Goal: Check status

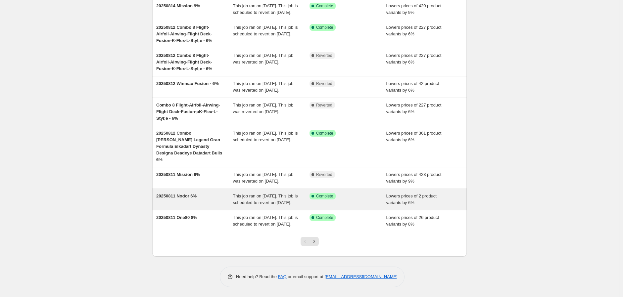
scroll to position [117, 0]
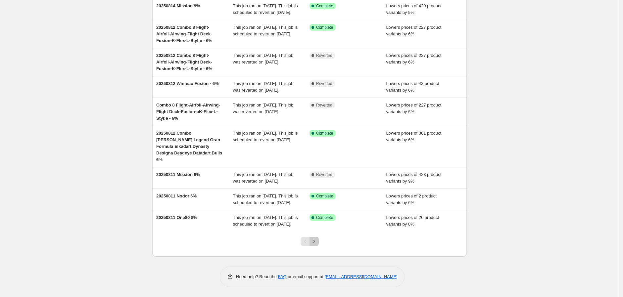
click at [317, 240] on icon "Next" at bounding box center [314, 241] width 7 height 7
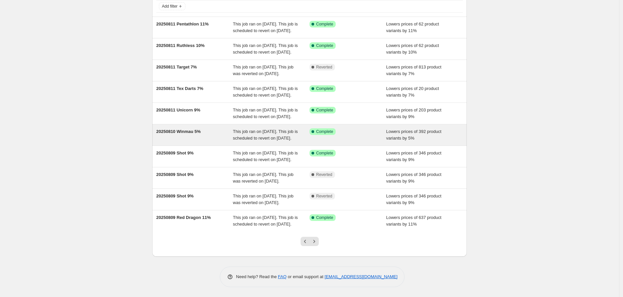
scroll to position [110, 0]
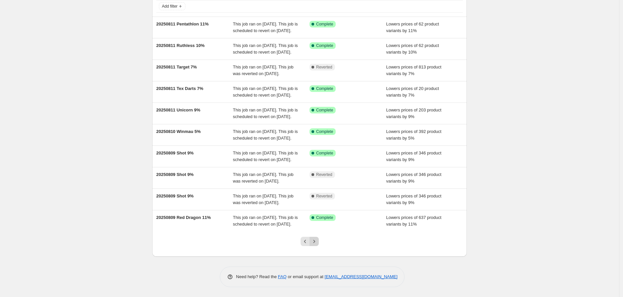
click at [317, 240] on icon "Next" at bounding box center [314, 241] width 7 height 7
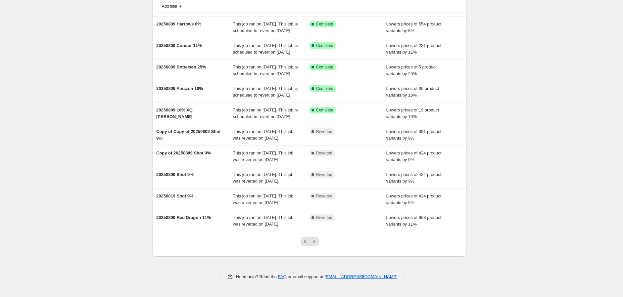
click at [307, 233] on div "Add filter 20250809 Harrows 8% This job ran on [DATE]. This job is scheduled to…" at bounding box center [309, 118] width 314 height 275
click at [307, 243] on icon "Previous" at bounding box center [305, 241] width 7 height 7
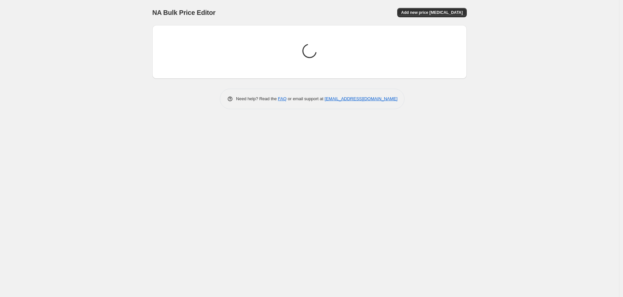
scroll to position [0, 0]
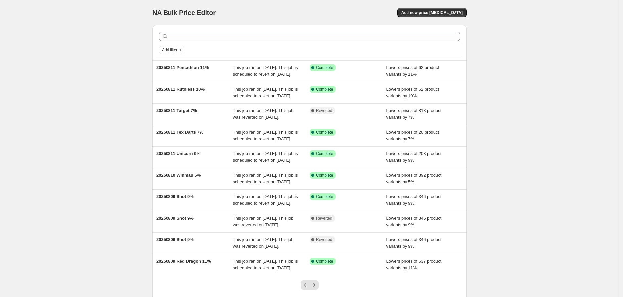
click at [488, 201] on div "NA Bulk Price Editor. This page is ready NA Bulk Price Editor Add new price [ME…" at bounding box center [309, 170] width 619 height 341
click at [102, 184] on div "NA Bulk Price Editor. This page is ready NA Bulk Price Editor Add new price [ME…" at bounding box center [309, 170] width 619 height 341
click at [175, 54] on div "Add filter" at bounding box center [309, 50] width 307 height 12
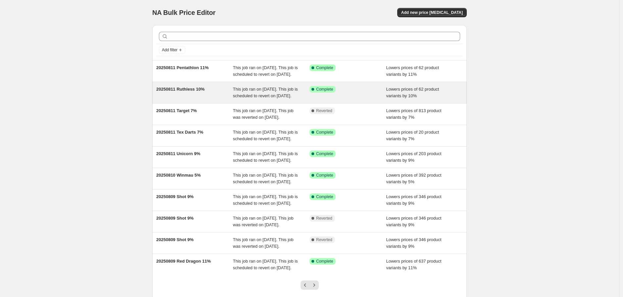
scroll to position [110, 0]
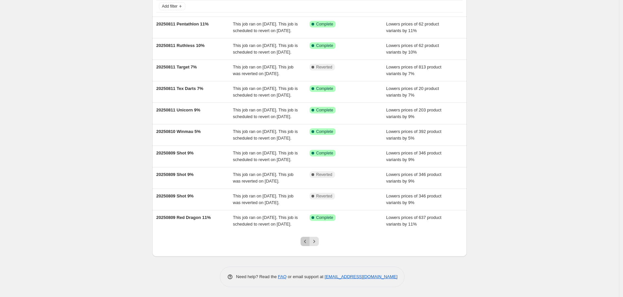
click at [305, 240] on icon "Previous" at bounding box center [305, 241] width 7 height 7
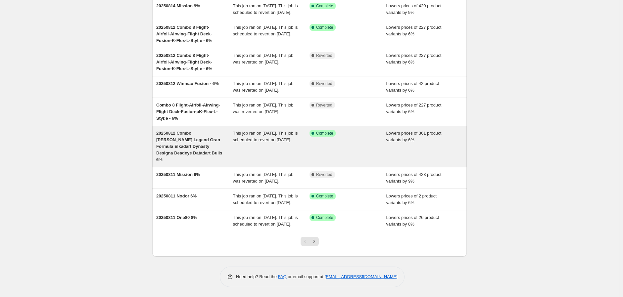
scroll to position [117, 0]
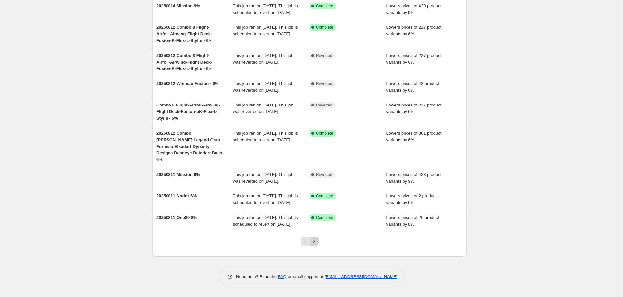
click at [315, 242] on icon "Next" at bounding box center [314, 241] width 7 height 7
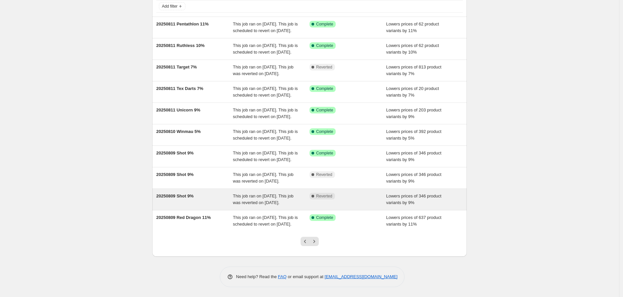
scroll to position [110, 0]
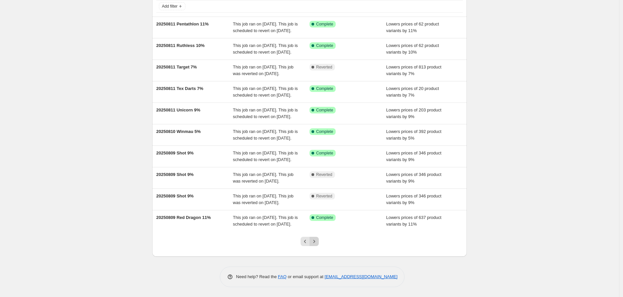
click at [316, 242] on icon "Next" at bounding box center [314, 241] width 7 height 7
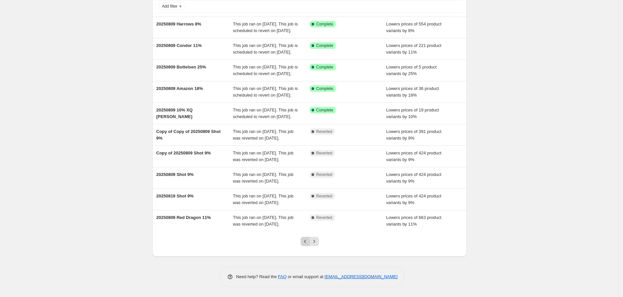
click at [306, 241] on icon "Previous" at bounding box center [305, 241] width 7 height 7
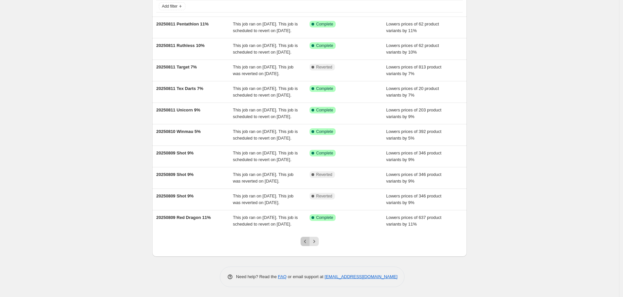
click at [305, 240] on icon "Previous" at bounding box center [305, 241] width 7 height 7
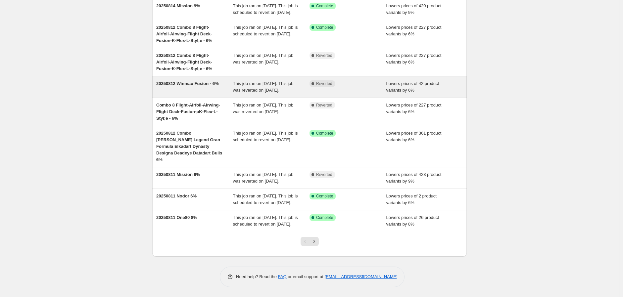
scroll to position [117, 0]
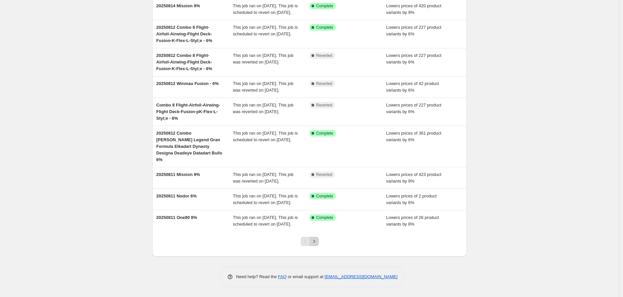
click at [316, 241] on icon "Next" at bounding box center [314, 241] width 7 height 7
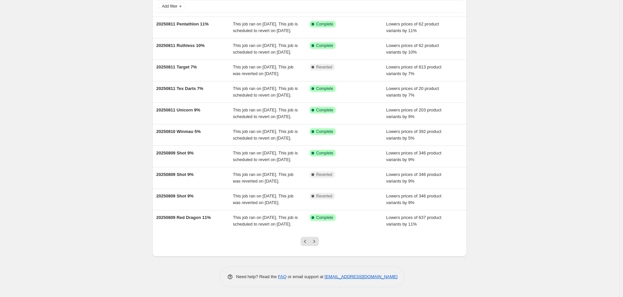
scroll to position [0, 0]
